Goal: Transaction & Acquisition: Download file/media

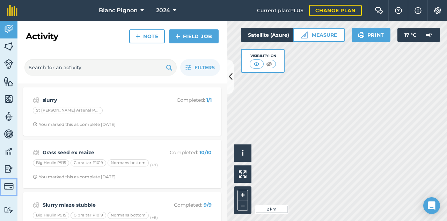
click at [11, 187] on img at bounding box center [9, 186] width 10 height 10
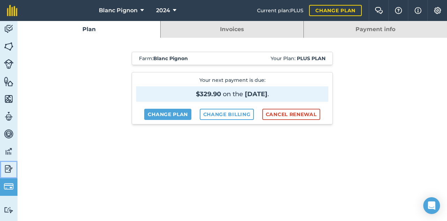
click at [10, 167] on img at bounding box center [9, 168] width 10 height 10
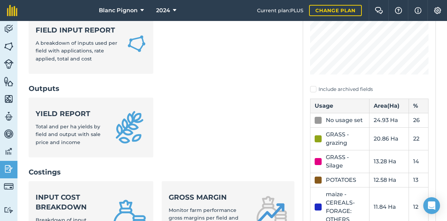
scroll to position [136, 0]
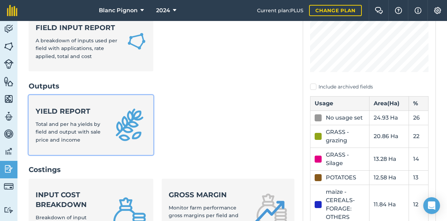
click at [119, 126] on img at bounding box center [130, 125] width 34 height 34
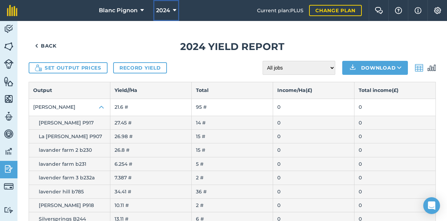
click at [166, 7] on span "2024" at bounding box center [163, 10] width 14 height 8
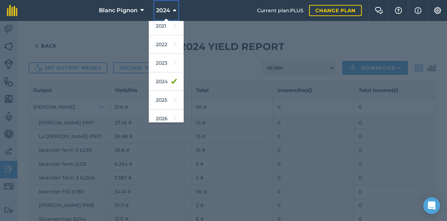
scroll to position [80, 0]
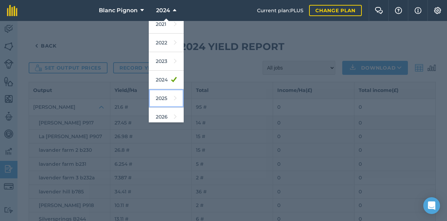
click at [166, 97] on link "2025" at bounding box center [166, 98] width 35 height 19
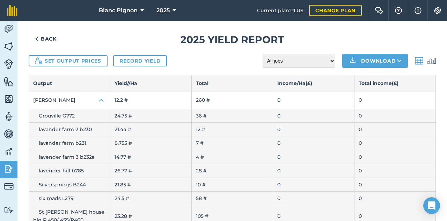
scroll to position [7, 0]
click at [368, 65] on button "Download" at bounding box center [375, 61] width 66 height 14
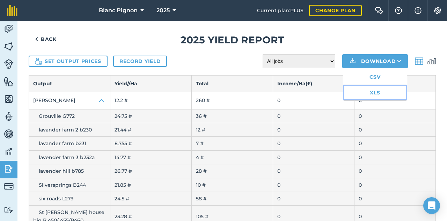
click at [385, 92] on link "XLS" at bounding box center [375, 92] width 64 height 15
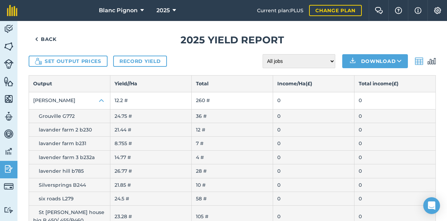
click at [318, 35] on h1 "2025 Yield report" at bounding box center [232, 40] width 407 height 16
click at [302, 39] on h1 "2025 Yield report" at bounding box center [232, 40] width 407 height 16
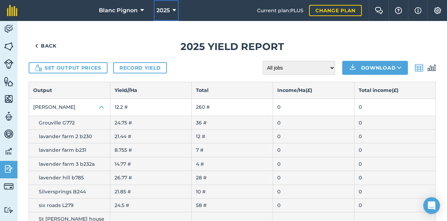
click at [163, 13] on span "2025" at bounding box center [162, 10] width 13 height 8
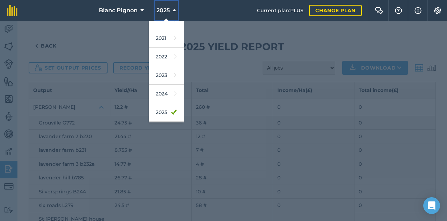
scroll to position [67, 0]
click at [172, 92] on link "2024" at bounding box center [166, 92] width 35 height 19
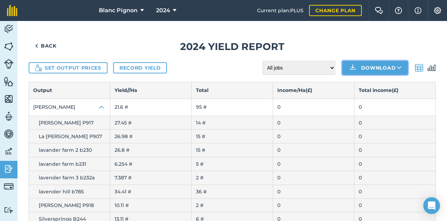
click at [380, 70] on button "Download" at bounding box center [375, 68] width 66 height 14
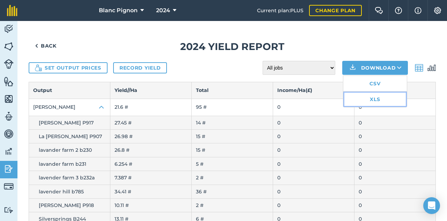
click at [393, 103] on link "XLS" at bounding box center [375, 99] width 64 height 15
